Goal: Information Seeking & Learning: Learn about a topic

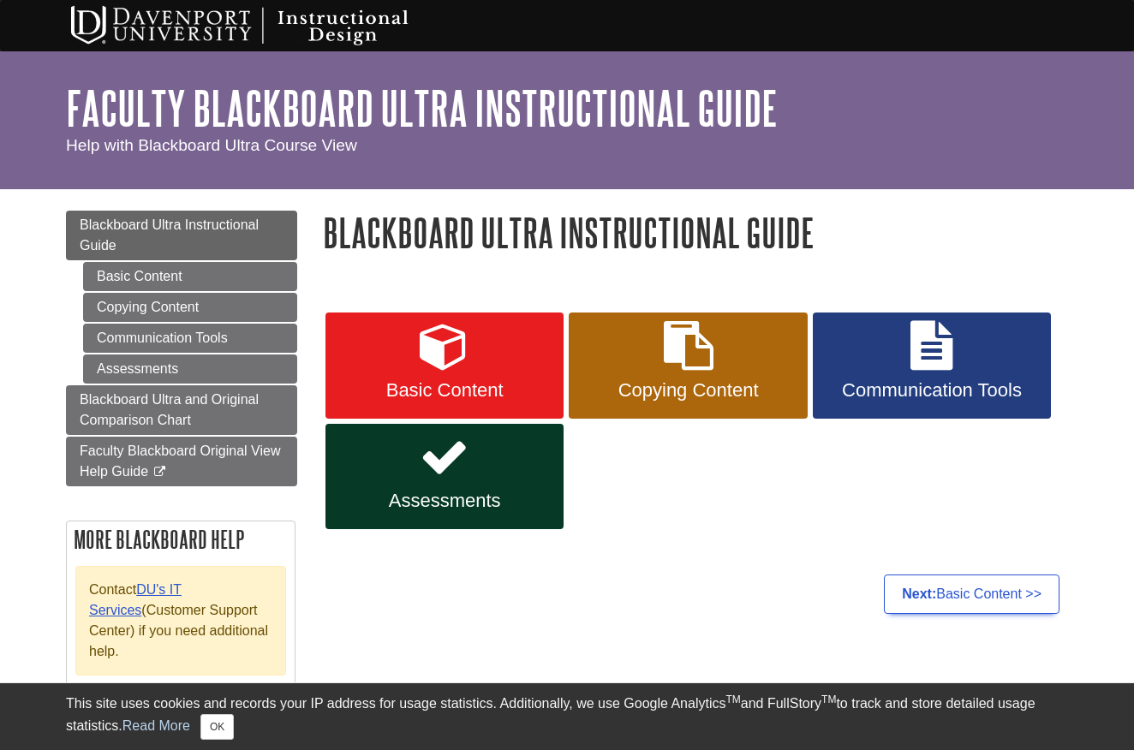
click at [450, 487] on link "Assessments" at bounding box center [444, 477] width 238 height 106
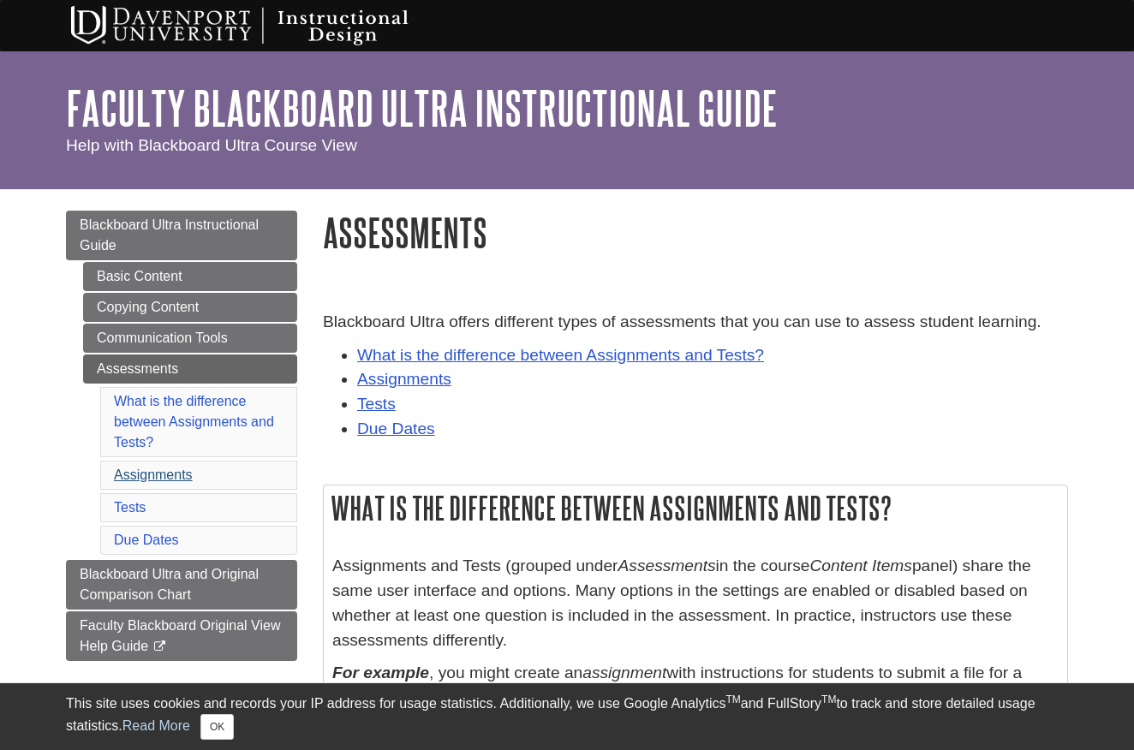
click at [142, 476] on link "Assignments" at bounding box center [153, 475] width 79 height 15
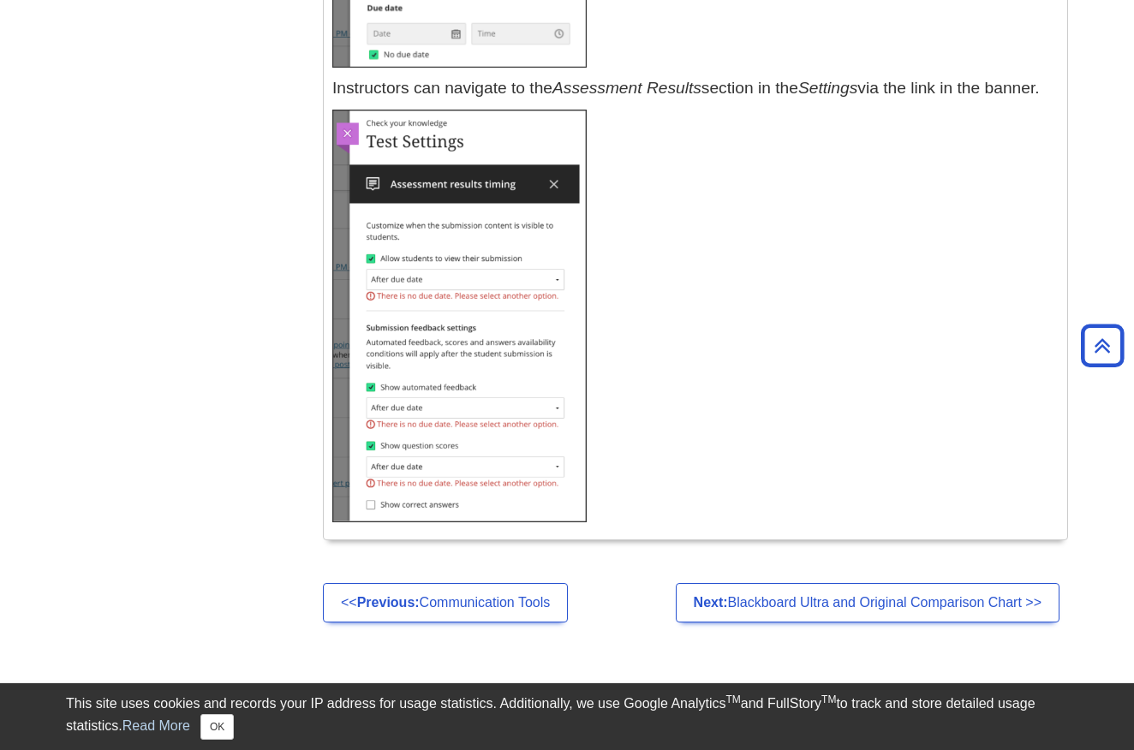
scroll to position [10701, 0]
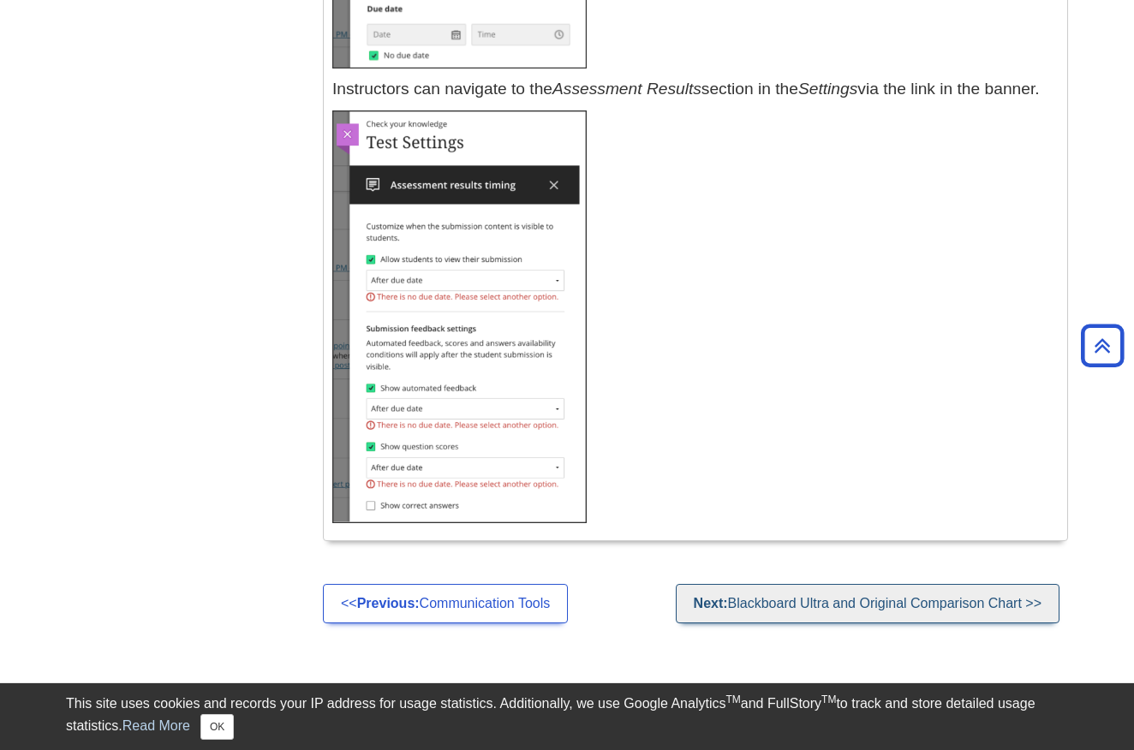
click at [859, 584] on link "Next: Blackboard Ultra and Original Comparison Chart >>" at bounding box center [868, 603] width 384 height 39
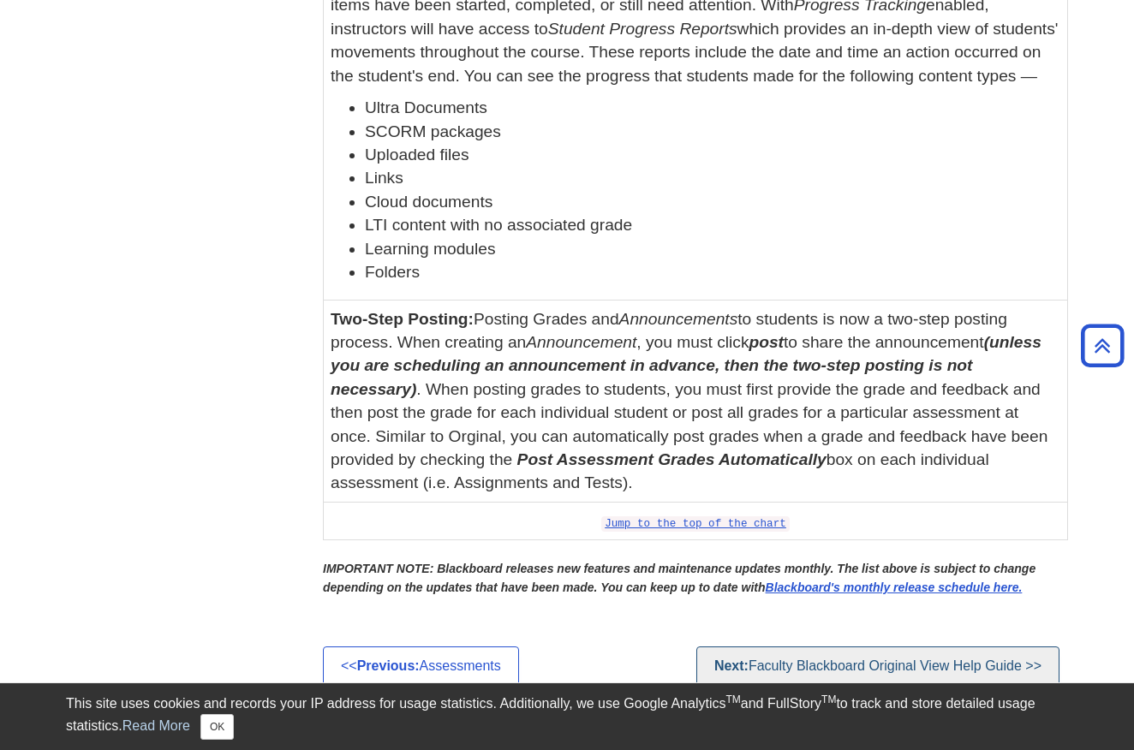
scroll to position [6350, 0]
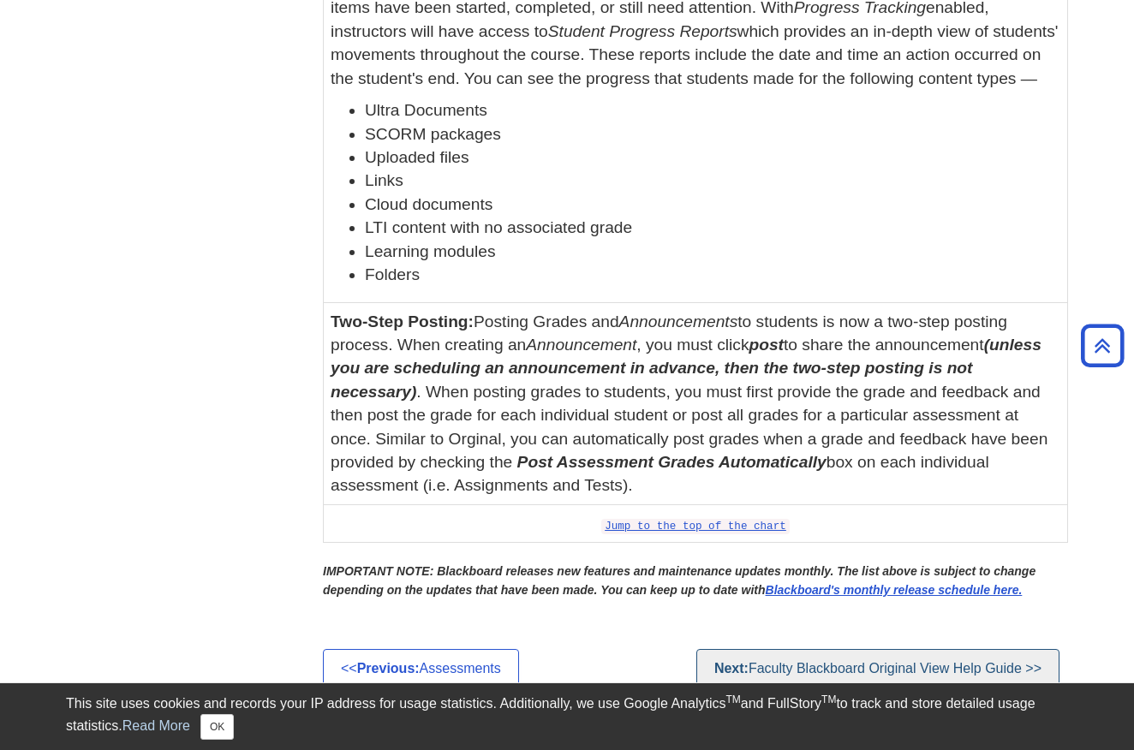
click at [879, 649] on link "Next: Faculty Blackboard Original View Help Guide >>" at bounding box center [877, 668] width 363 height 39
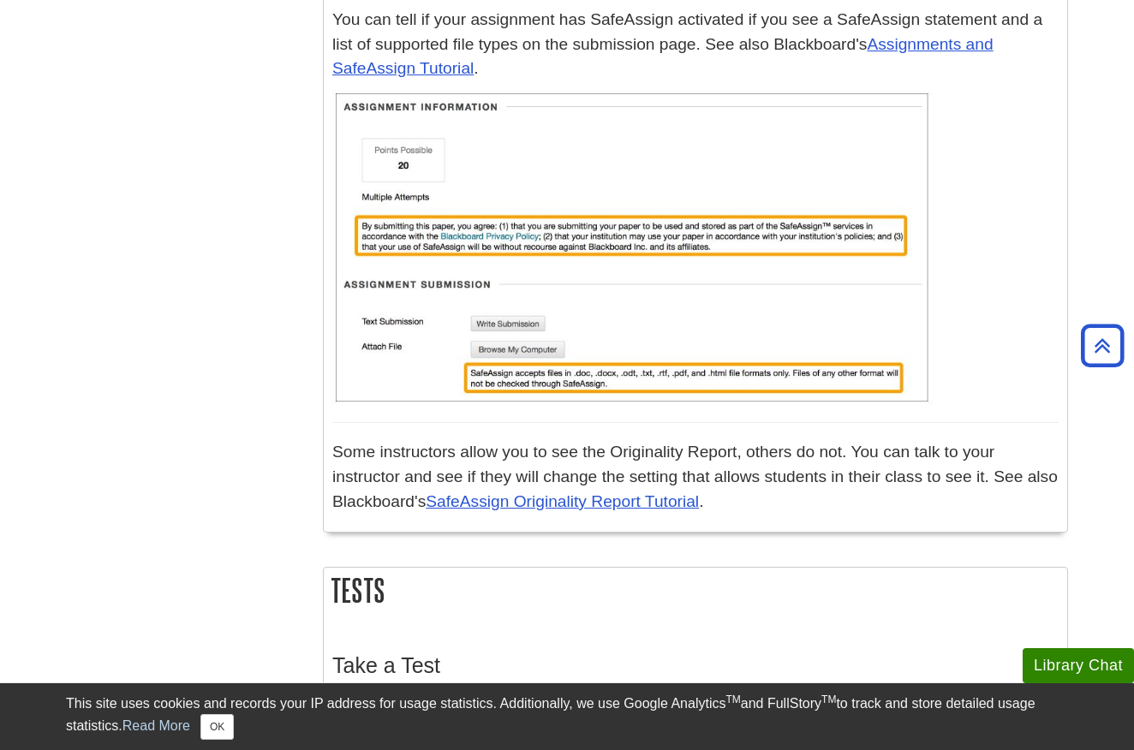
scroll to position [3816, 0]
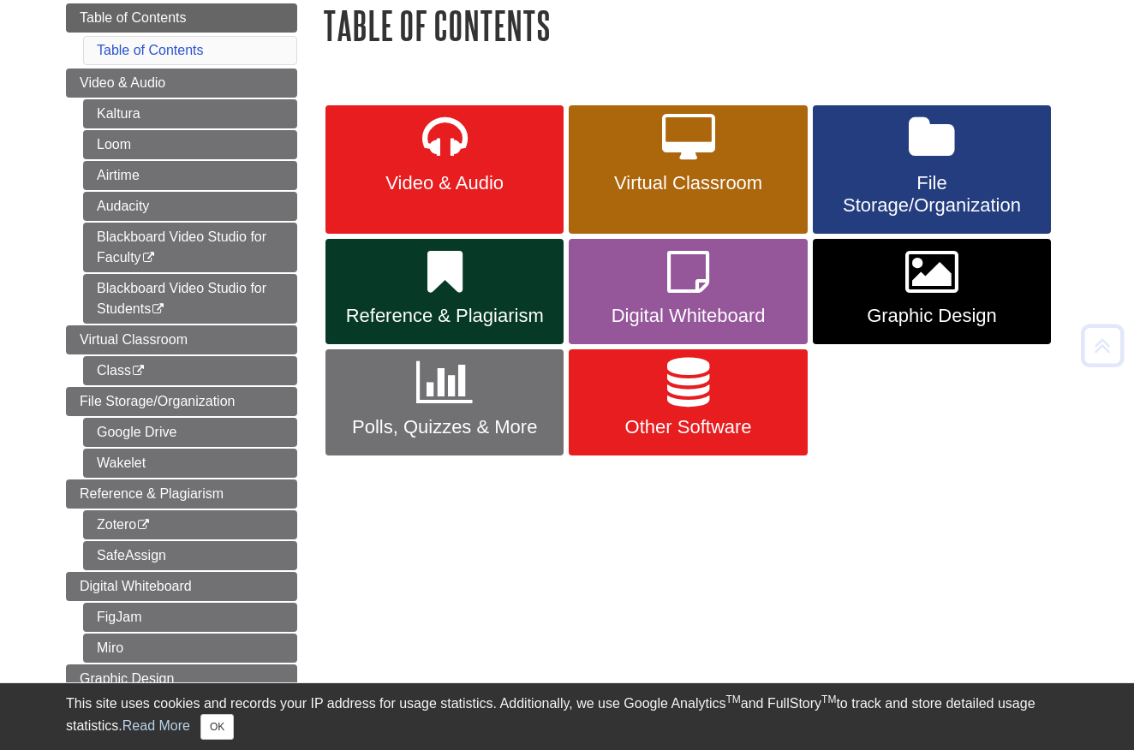
scroll to position [210, 0]
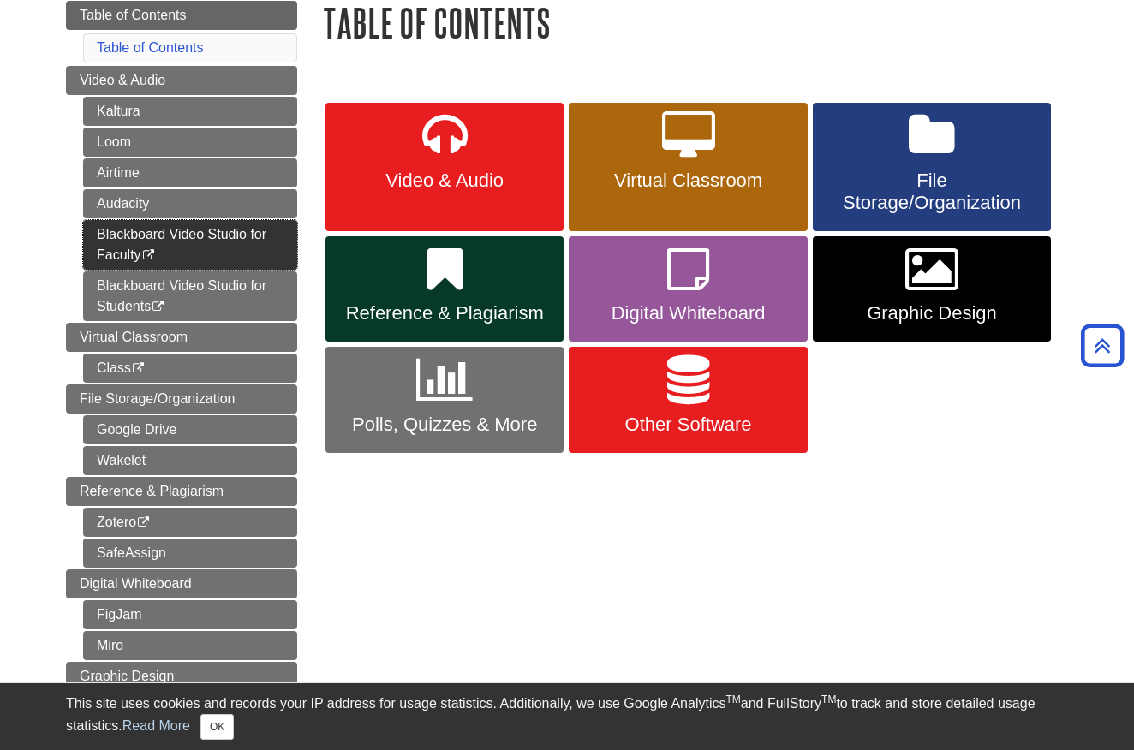
click at [185, 236] on link "Blackboard Video Studio for Faculty This link opens in a new window" at bounding box center [190, 245] width 214 height 50
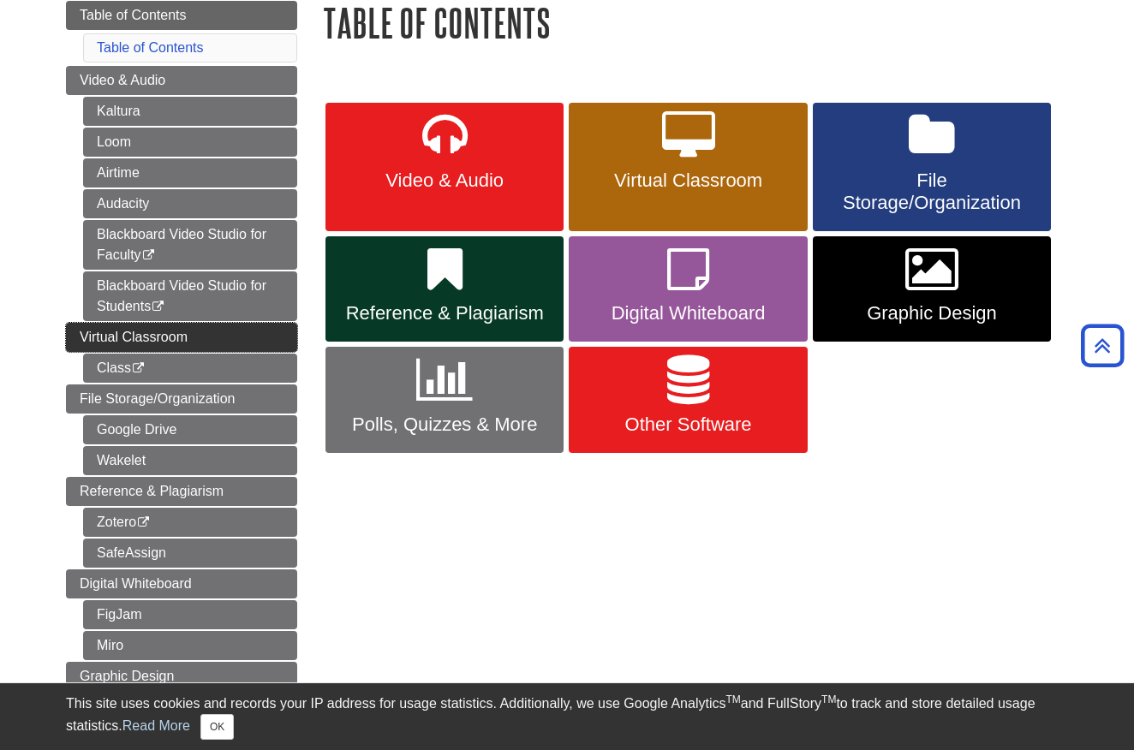
click at [157, 336] on span "Virtual Classroom" at bounding box center [134, 337] width 108 height 15
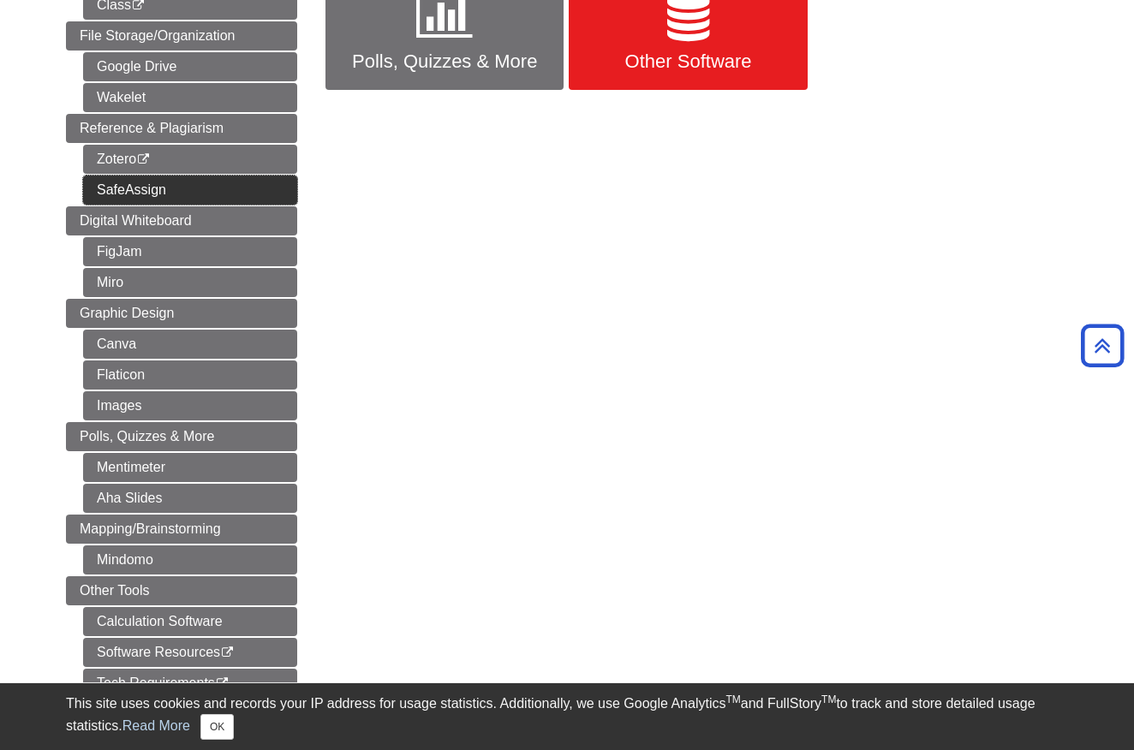
scroll to position [575, 0]
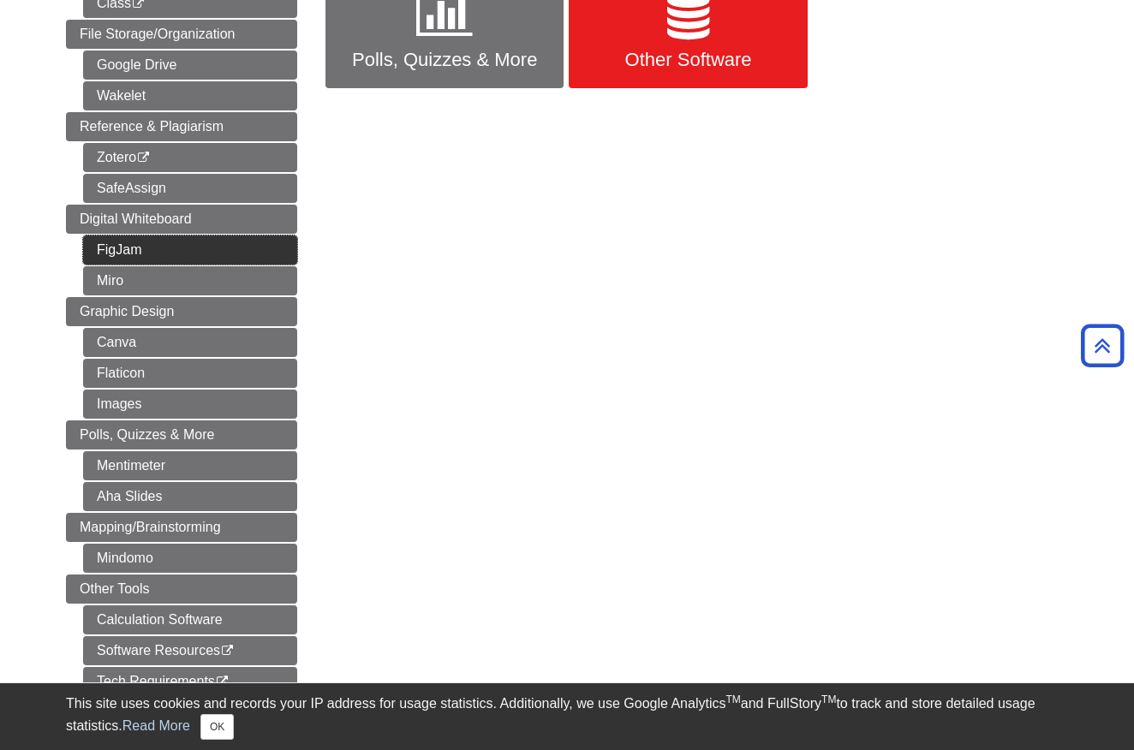
click at [137, 256] on link "FigJam" at bounding box center [190, 250] width 214 height 29
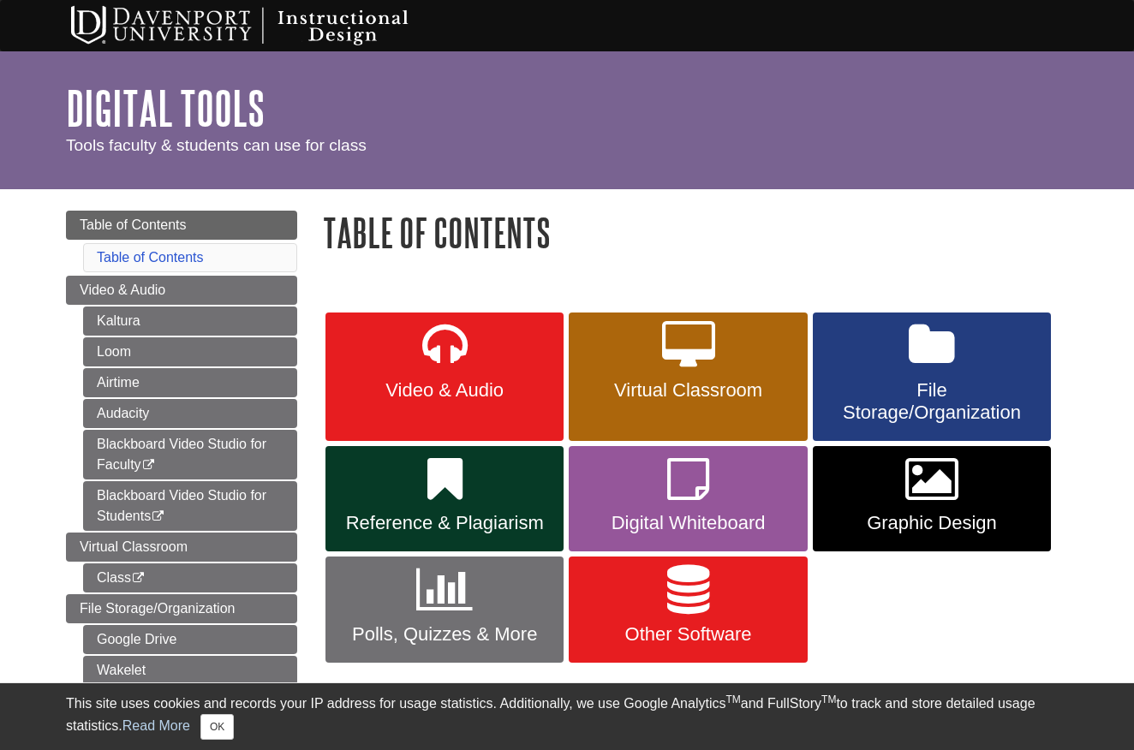
scroll to position [0, 0]
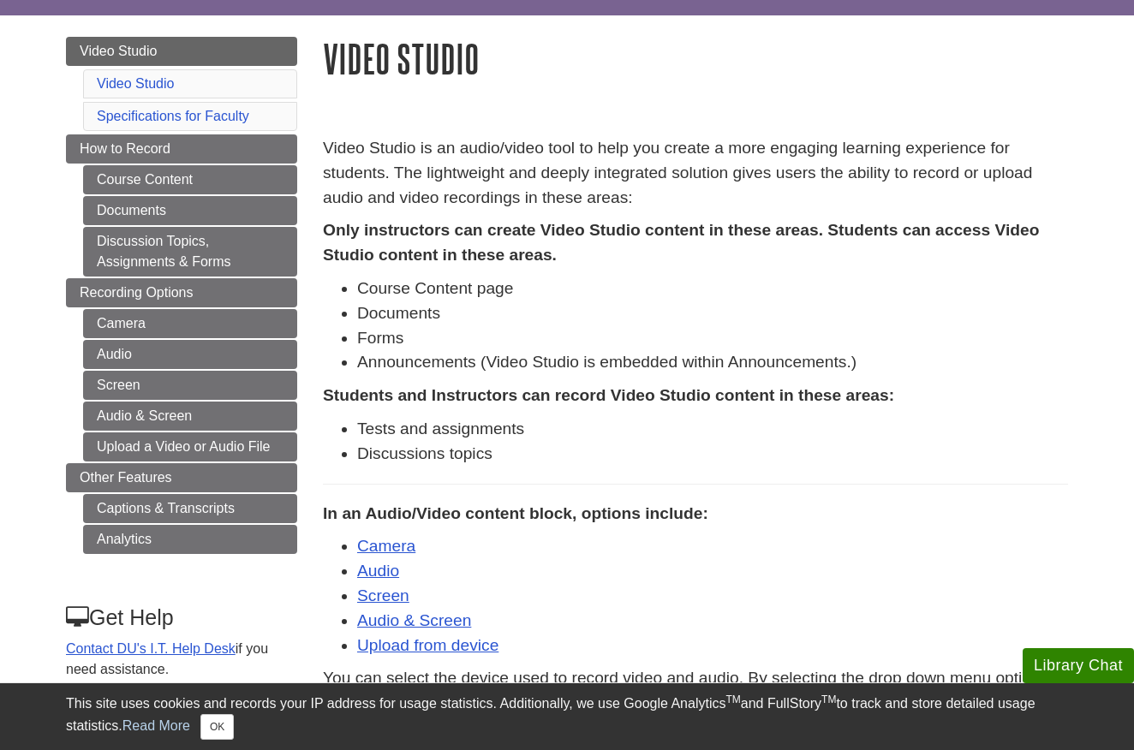
scroll to position [151, 0]
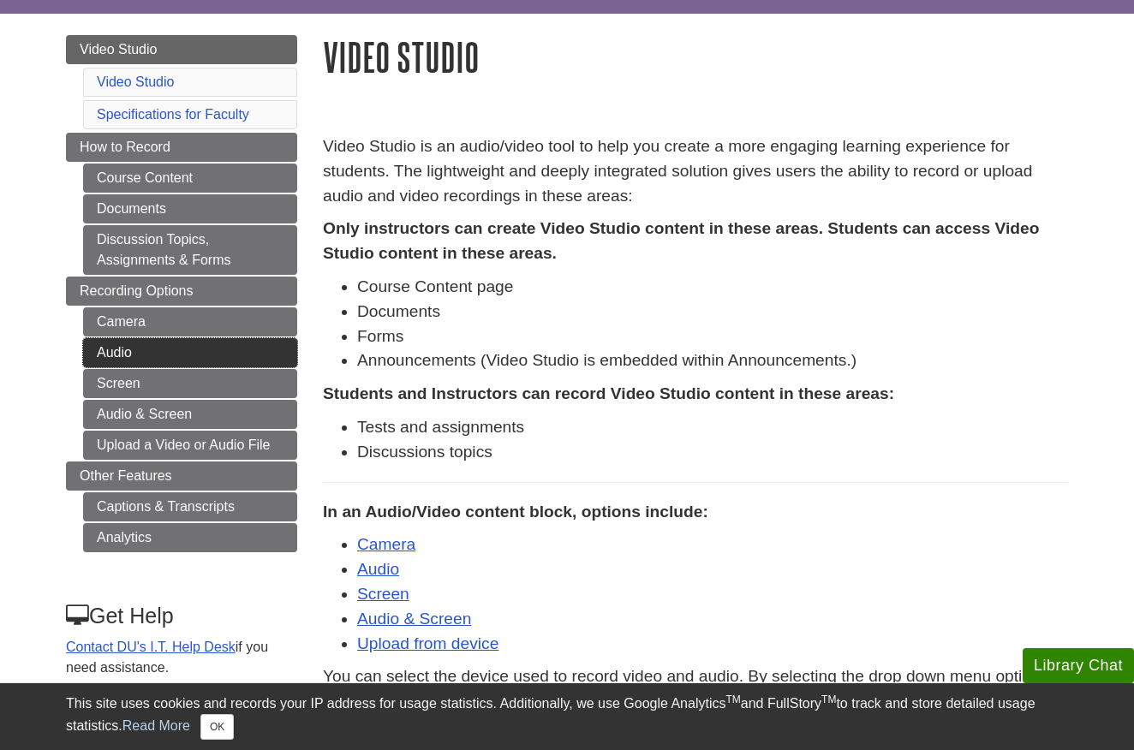
click at [126, 350] on link "Audio" at bounding box center [190, 352] width 214 height 29
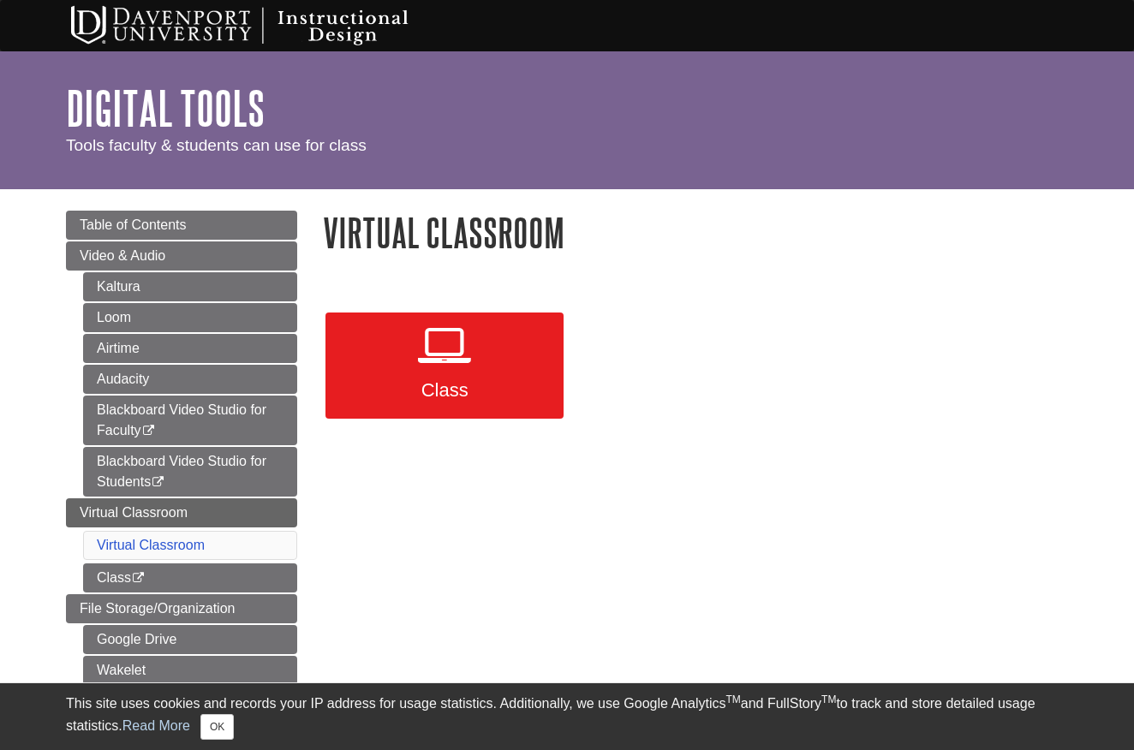
click at [441, 364] on icon at bounding box center [444, 346] width 53 height 50
